Goal: Transaction & Acquisition: Obtain resource

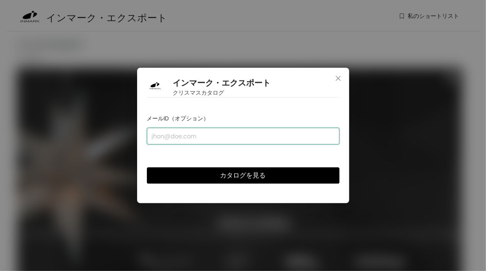
click at [193, 132] on input "email" at bounding box center [243, 136] width 193 height 16
type input "ｍ"
type input "[EMAIL_ADDRESS][DOMAIN_NAME]"
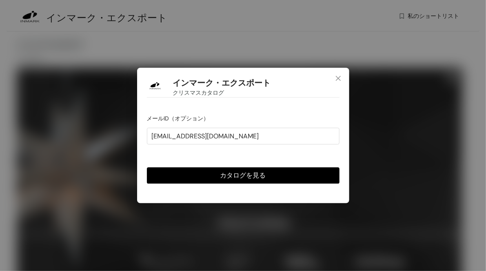
click at [193, 161] on div "カタログを見る" at bounding box center [243, 168] width 193 height 29
click at [199, 173] on button "カタログを見る" at bounding box center [243, 175] width 193 height 16
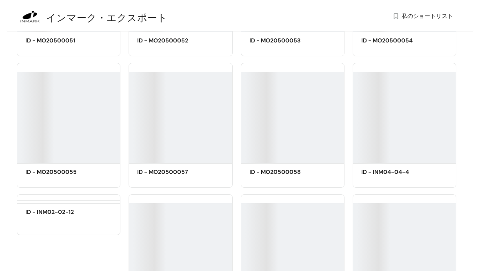
scroll to position [5412, 0]
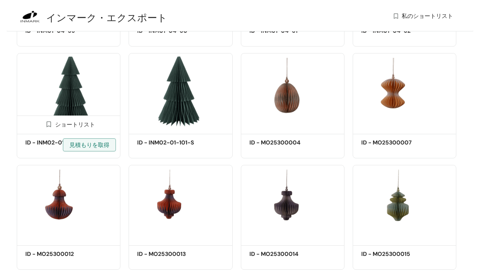
drag, startPoint x: 44, startPoint y: 151, endPoint x: 35, endPoint y: 149, distance: 9.1
click at [35, 146] on font "ID - INM02-01-101-L" at bounding box center [53, 142] width 57 height 7
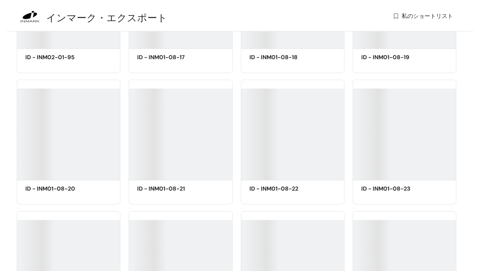
scroll to position [29150, 0]
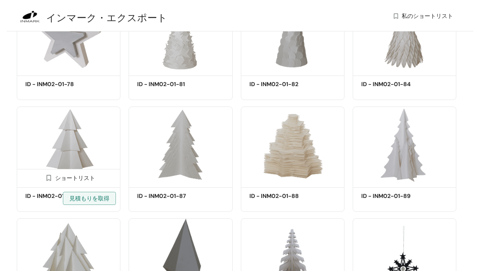
drag, startPoint x: 85, startPoint y: 233, endPoint x: 47, endPoint y: 214, distance: 42.7
click at [47, 182] on img at bounding box center [49, 178] width 8 height 8
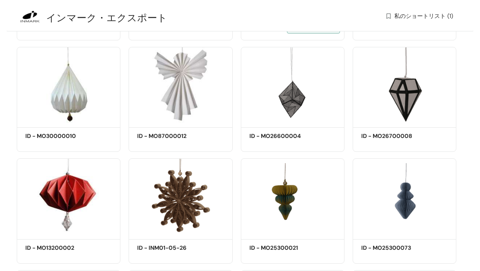
scroll to position [36822, 0]
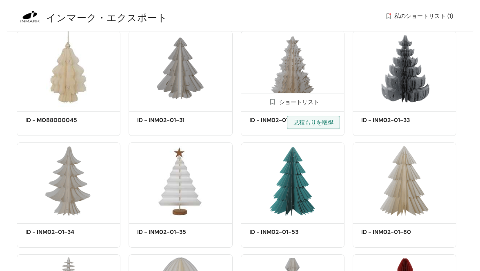
click at [272, 116] on div "ID - INM02-01-32 見積もりを取得" at bounding box center [283, 126] width 69 height 20
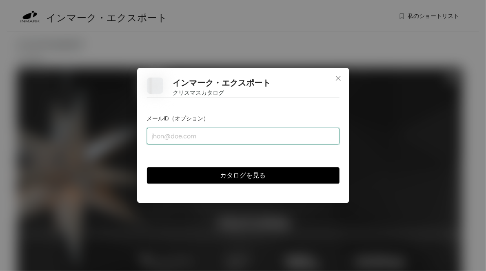
click at [265, 131] on input "email" at bounding box center [243, 136] width 193 height 16
type input "[EMAIL_ADDRESS][DOMAIN_NAME]"
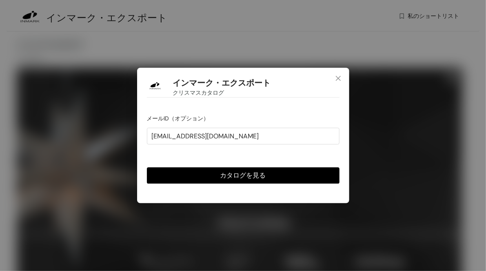
click at [244, 173] on font "カタログを見る" at bounding box center [243, 175] width 46 height 9
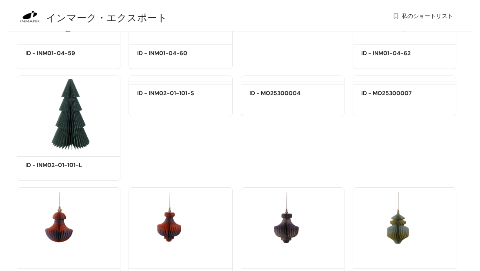
scroll to position [5381, 0]
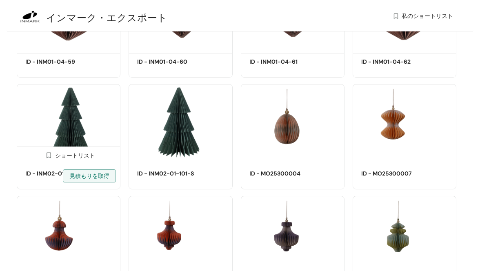
click at [48, 159] on img at bounding box center [49, 155] width 8 height 8
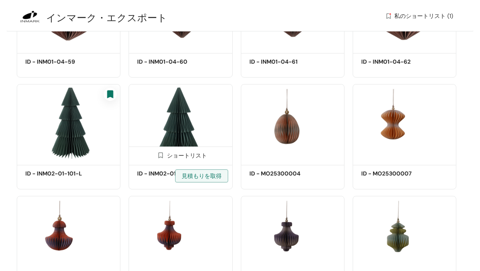
click at [160, 159] on img at bounding box center [161, 155] width 8 height 8
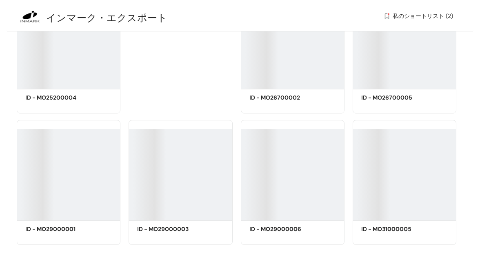
scroll to position [20030, 0]
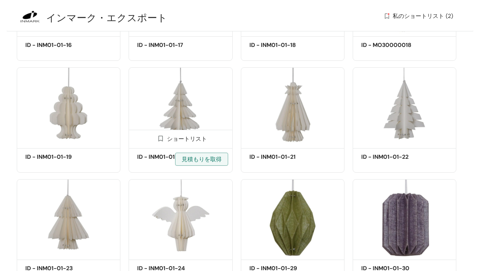
click at [161, 142] on img at bounding box center [161, 139] width 8 height 8
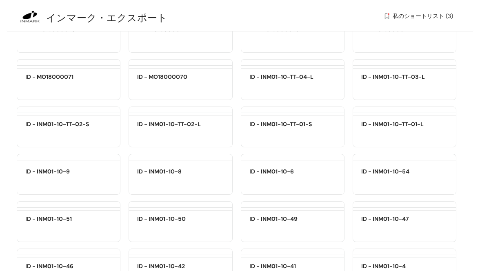
scroll to position [29252, 0]
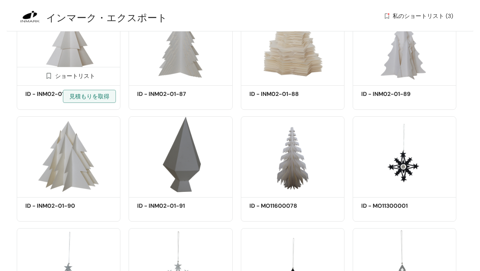
click at [48, 80] on img at bounding box center [49, 76] width 8 height 8
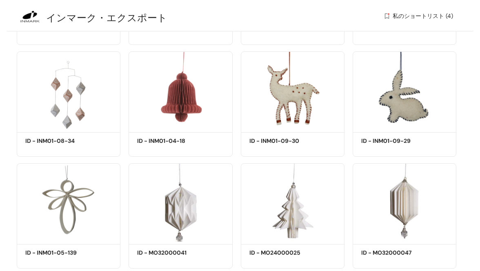
scroll to position [36883, 0]
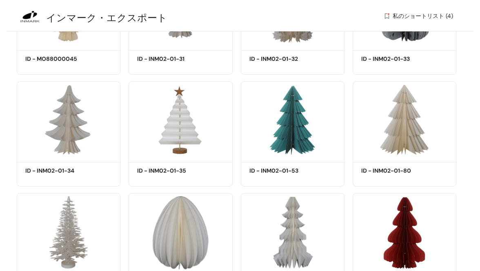
click at [0, 0] on img at bounding box center [0, 0] width 0 height 0
click at [385, 156] on img at bounding box center [384, 153] width 8 height 8
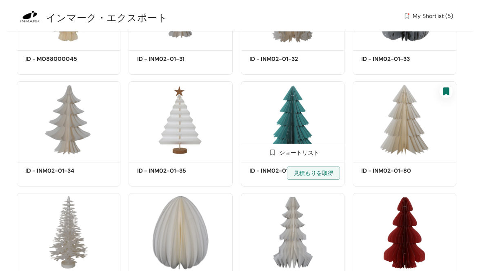
click at [273, 156] on img at bounding box center [272, 153] width 8 height 8
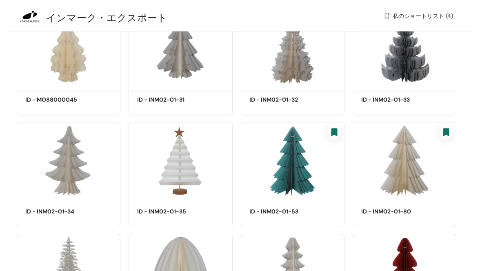
scroll to position [36924, 0]
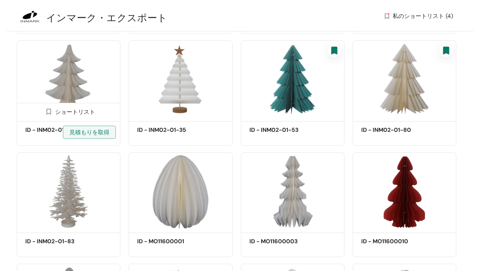
click at [48, 115] on img at bounding box center [49, 112] width 8 height 8
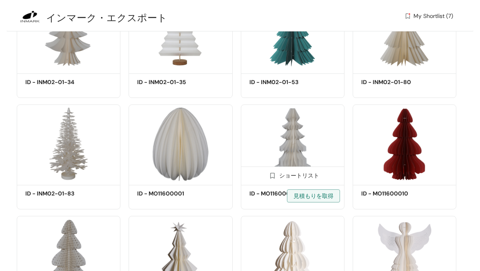
scroll to position [37046, 0]
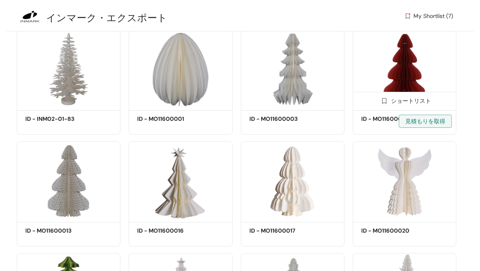
click at [384, 105] on img at bounding box center [384, 101] width 8 height 8
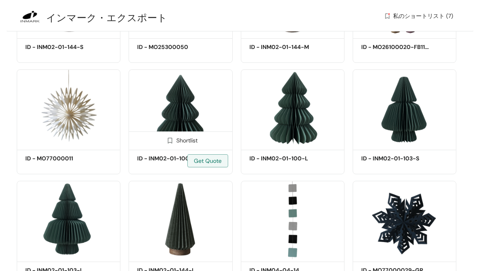
scroll to position [39576, 0]
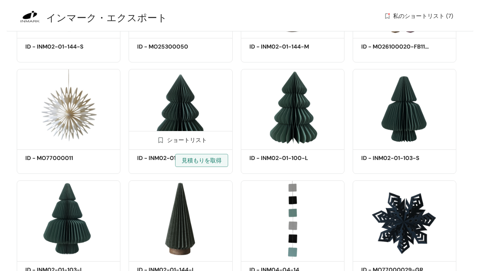
click at [160, 144] on img at bounding box center [161, 140] width 8 height 8
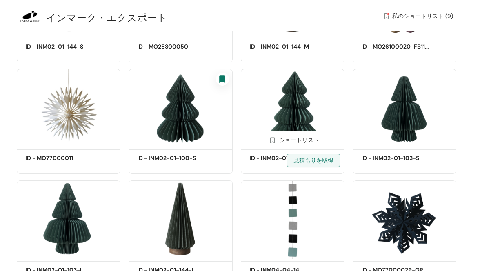
click at [272, 144] on img at bounding box center [272, 140] width 8 height 8
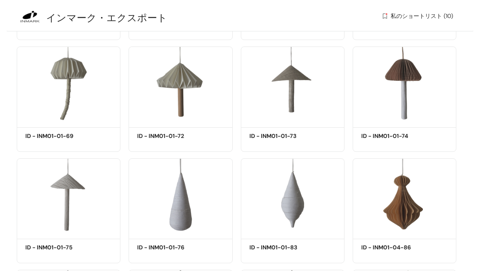
scroll to position [40841, 0]
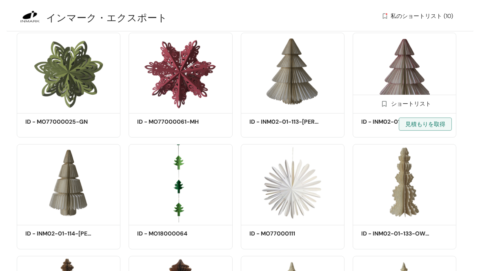
click at [384, 108] on img at bounding box center [384, 104] width 8 height 8
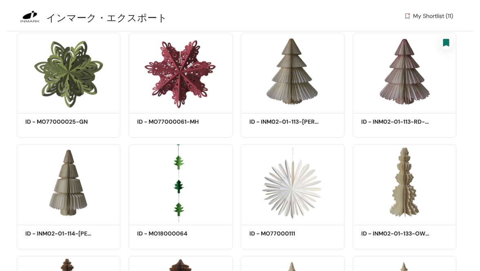
click at [272, 108] on img at bounding box center [272, 104] width 8 height 8
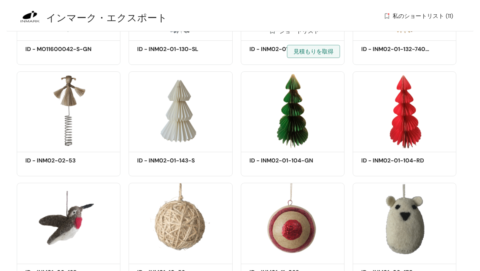
scroll to position [41297, 0]
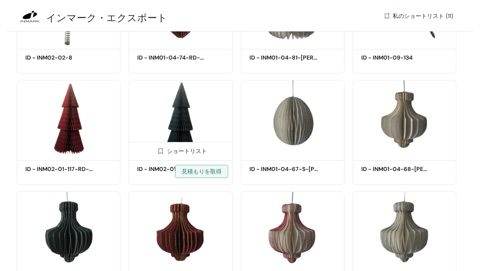
click at [159, 155] on img at bounding box center [161, 151] width 8 height 8
click at [0, 0] on img at bounding box center [0, 0] width 0 height 0
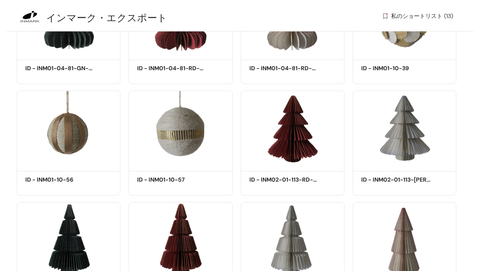
scroll to position [43249, 0]
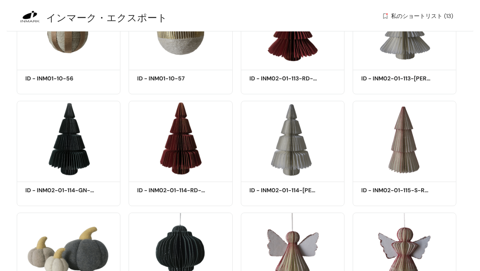
scroll to position [43290, 0]
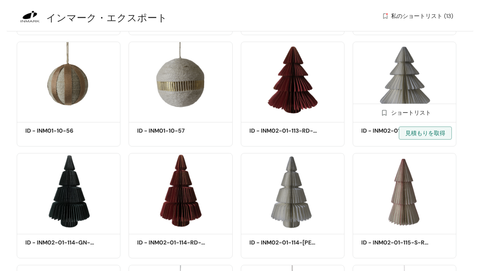
click at [384, 117] on img at bounding box center [384, 113] width 8 height 8
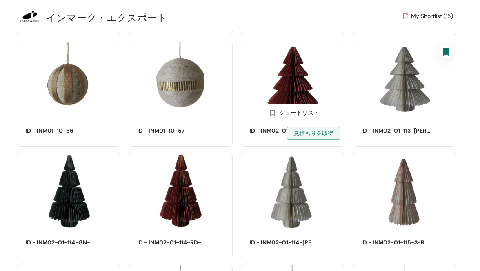
click at [271, 117] on img at bounding box center [272, 113] width 8 height 8
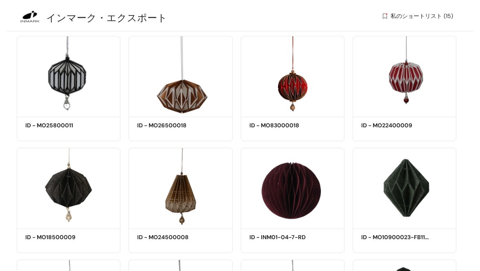
scroll to position [51002, 0]
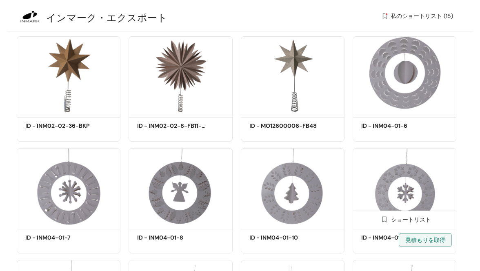
click at [383, 215] on img at bounding box center [384, 219] width 8 height 8
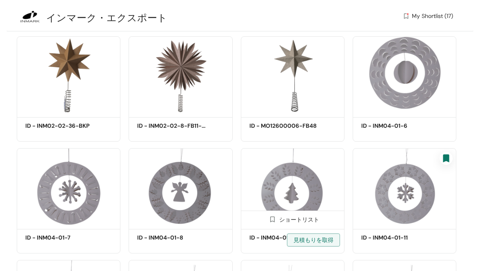
scroll to position [51165, 0]
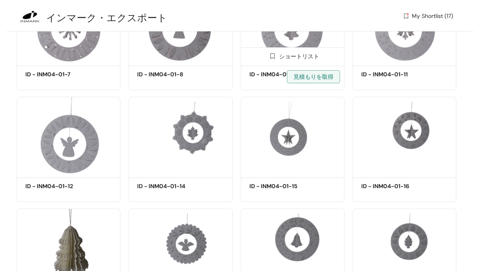
click at [271, 60] on img at bounding box center [272, 56] width 8 height 8
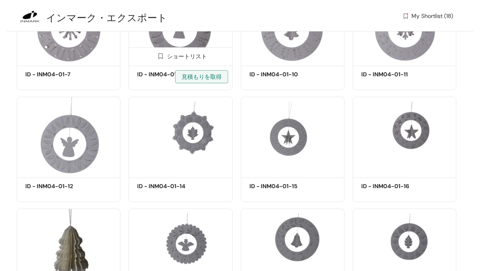
click at [159, 60] on img at bounding box center [161, 56] width 8 height 8
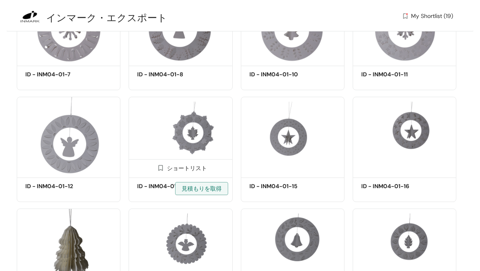
scroll to position [51206, 0]
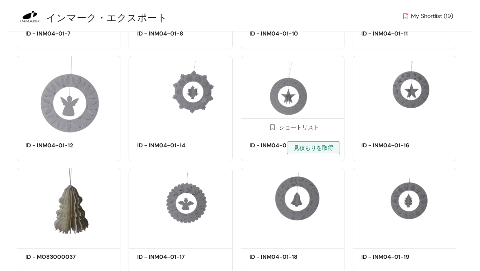
click at [273, 131] on img at bounding box center [272, 127] width 8 height 8
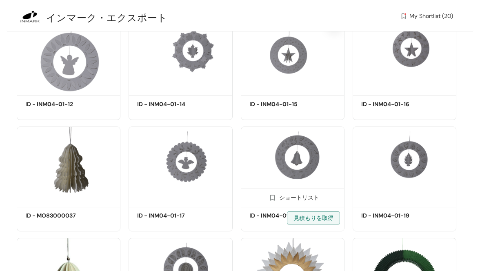
scroll to position [51328, 0]
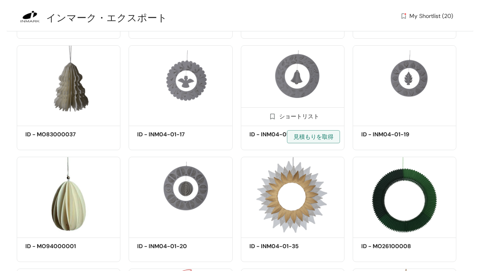
click at [272, 120] on img at bounding box center [272, 117] width 8 height 8
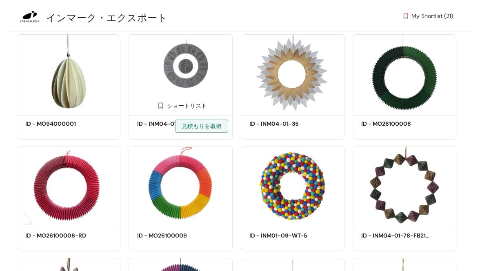
scroll to position [51369, 0]
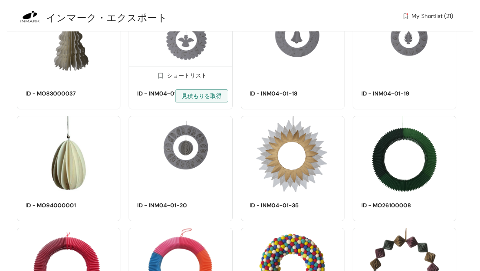
click at [161, 80] on img at bounding box center [161, 76] width 8 height 8
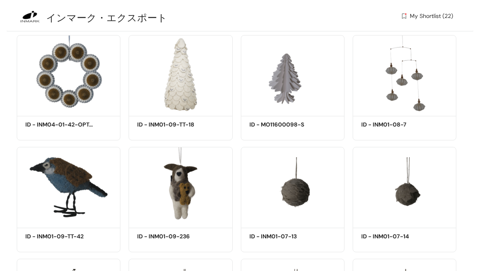
scroll to position [55531, 0]
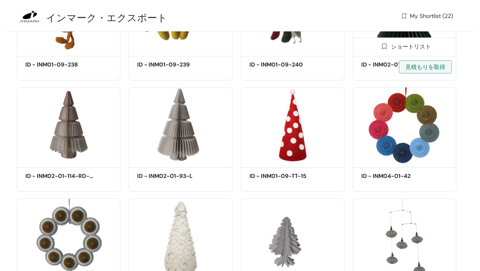
click at [384, 50] on img at bounding box center [384, 46] width 8 height 8
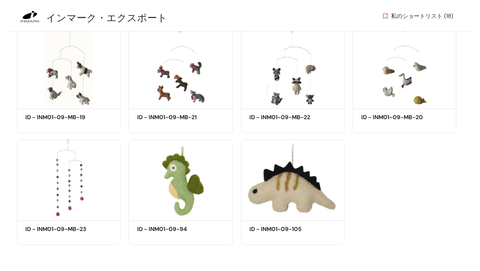
scroll to position [65055, 0]
click at [409, 13] on font "私のショートリスト (18)" at bounding box center [422, 15] width 62 height 7
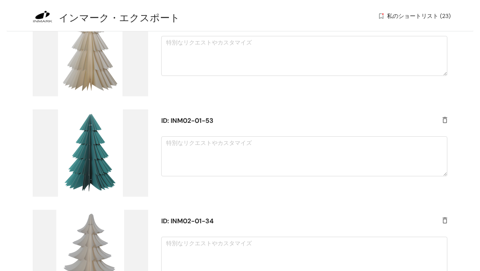
scroll to position [530, 0]
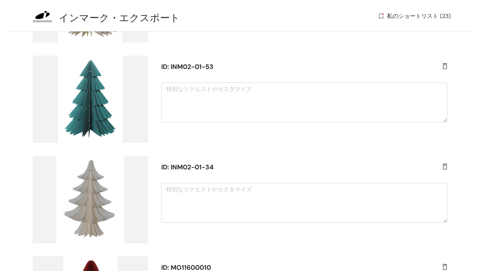
click at [187, 66] on font "ID: INM02-01-53" at bounding box center [187, 66] width 52 height 9
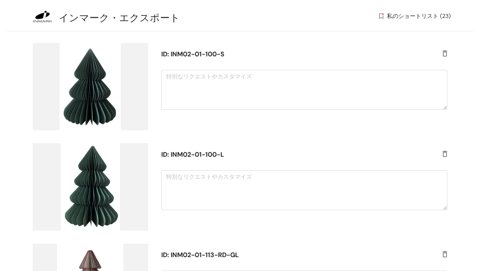
scroll to position [659, 0]
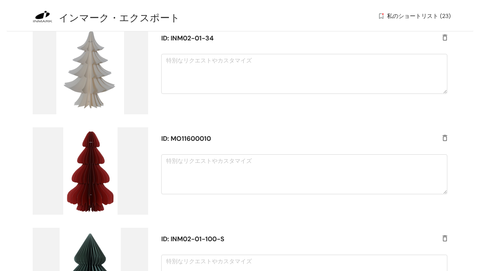
click at [79, 144] on img at bounding box center [90, 170] width 115 height 87
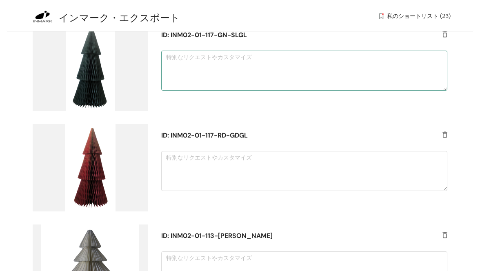
scroll to position [1224, 0]
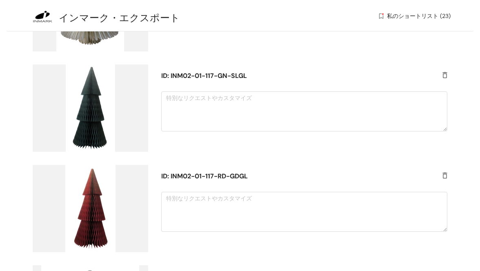
click at [445, 75] on img at bounding box center [444, 76] width 5 height 8
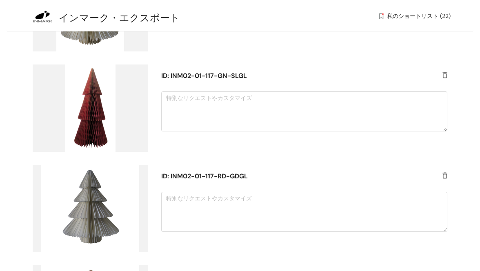
click at [445, 75] on img at bounding box center [444, 76] width 5 height 8
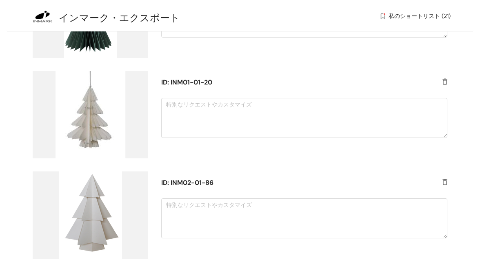
scroll to position [0, 0]
